Goal: Obtain resource: Obtain resource

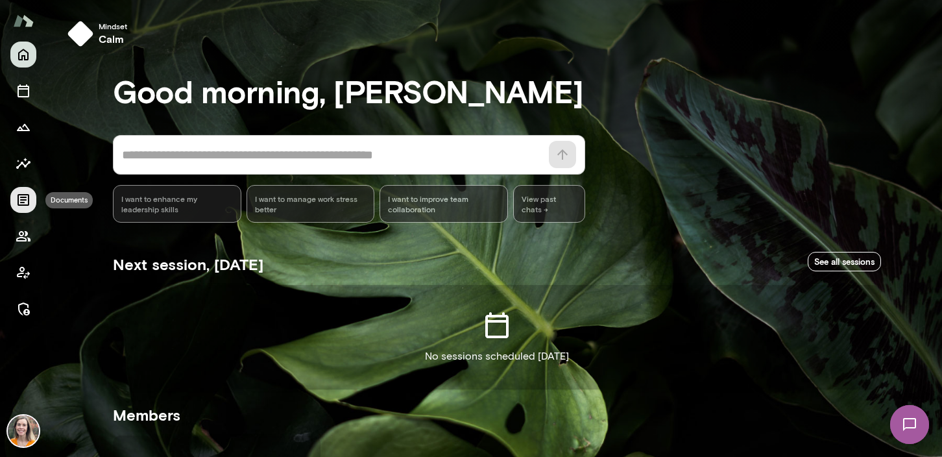
click at [23, 202] on icon "Documents" at bounding box center [24, 200] width 12 height 12
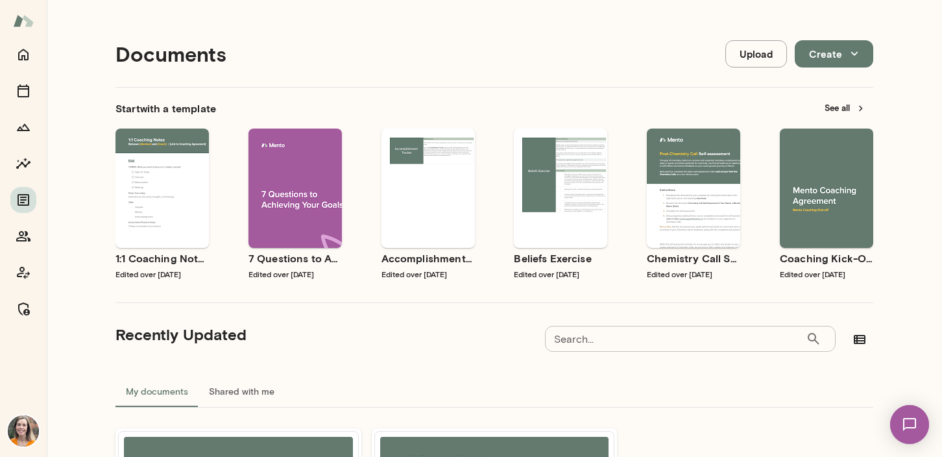
click at [627, 339] on input "Search..." at bounding box center [675, 339] width 261 height 26
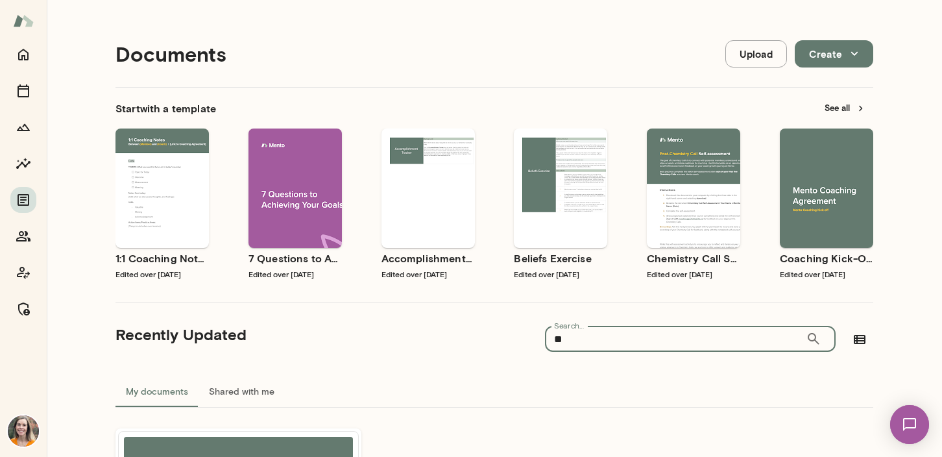
type input "**"
click at [839, 152] on div "Use template Preview" at bounding box center [826, 187] width 93 height 119
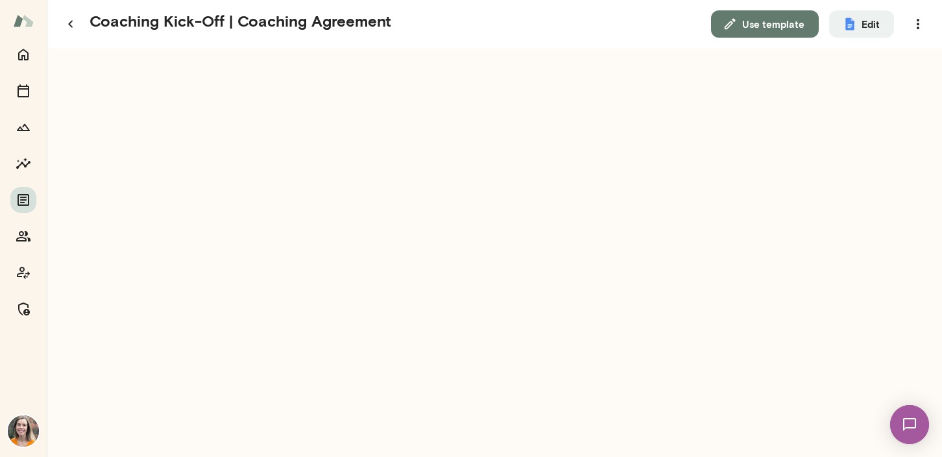
click at [774, 23] on button "Use template" at bounding box center [765, 23] width 108 height 27
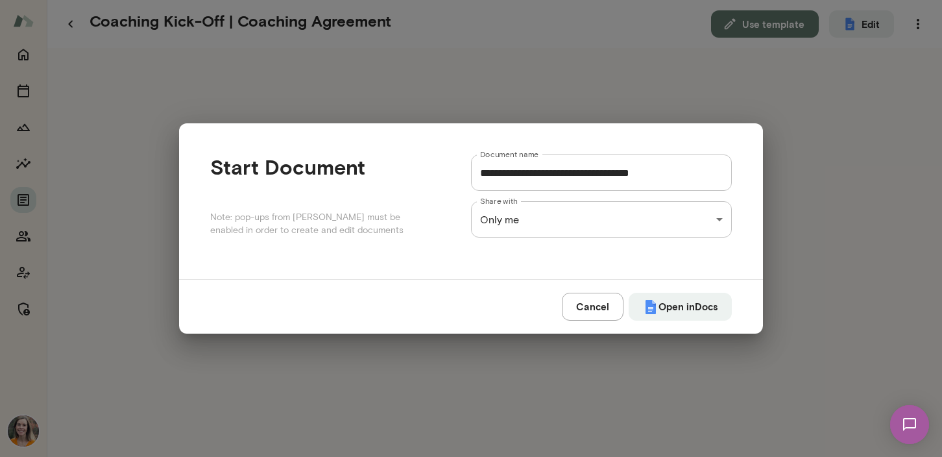
click at [588, 310] on button "Cancel" at bounding box center [593, 305] width 62 height 27
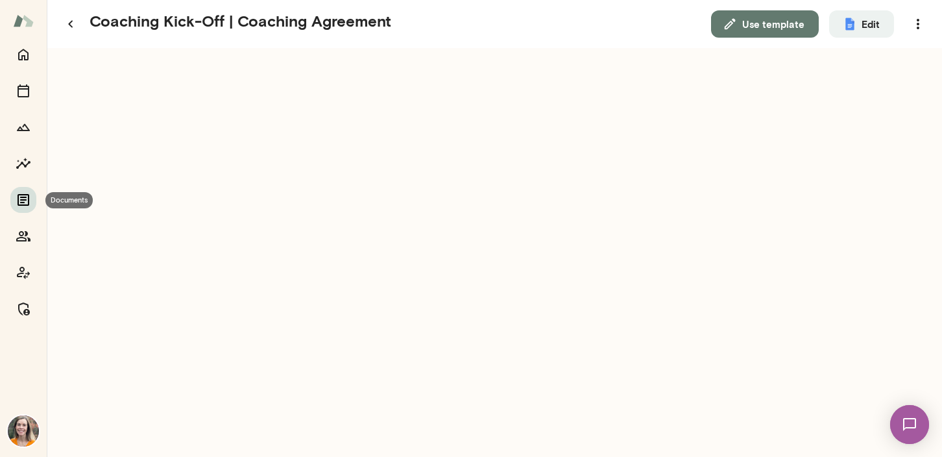
click at [21, 199] on icon "Documents" at bounding box center [24, 200] width 12 height 12
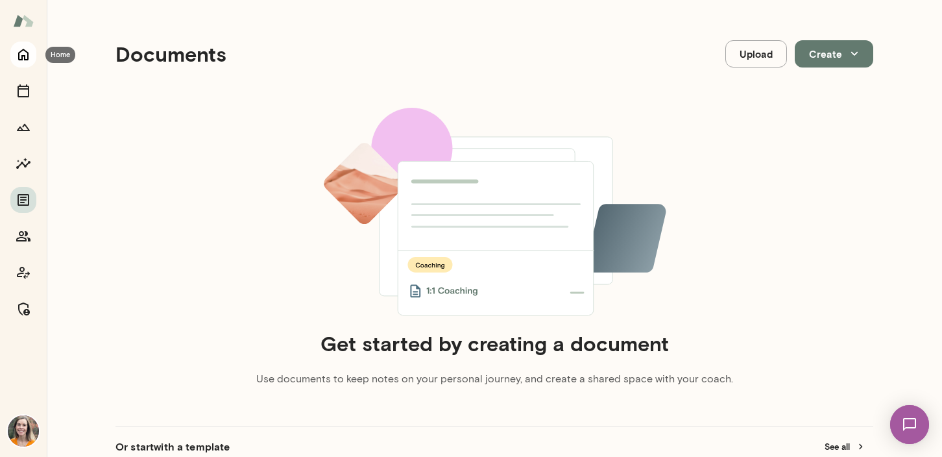
click at [23, 54] on icon "Home" at bounding box center [24, 55] width 16 height 16
